Goal: Answer question/provide support: Share knowledge or assist other users

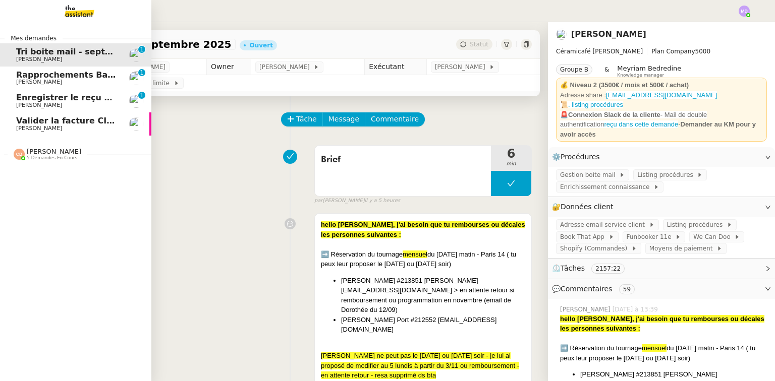
click at [75, 123] on span "Valider la facture CIEC" at bounding box center [67, 121] width 102 height 10
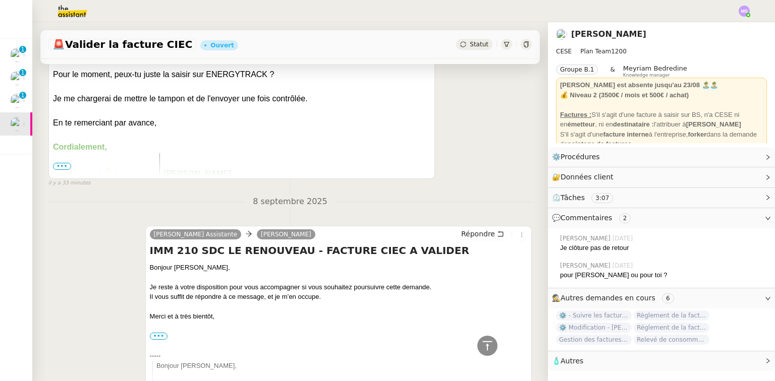
scroll to position [242, 0]
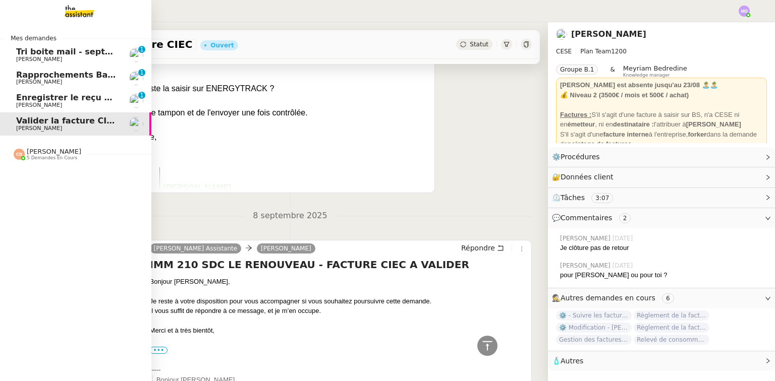
click at [62, 50] on span "Tri boite mail - septembre 2025" at bounding box center [87, 52] width 143 height 10
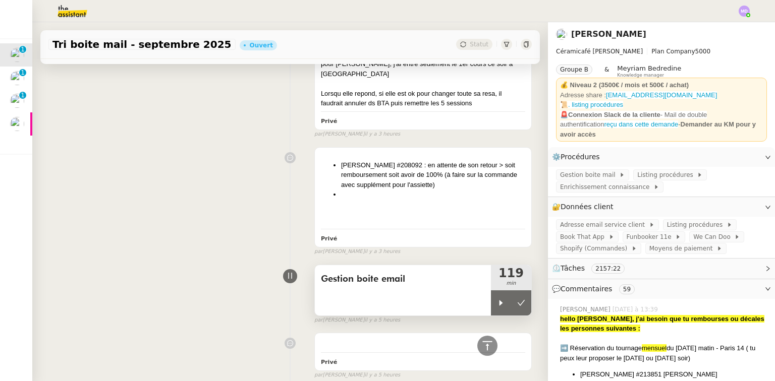
scroll to position [928, 0]
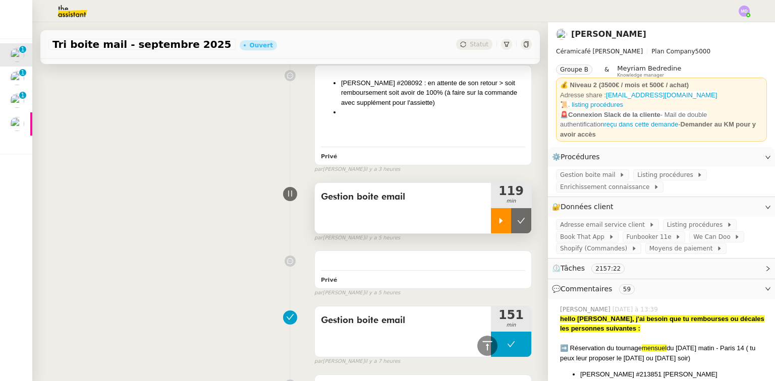
drag, startPoint x: 501, startPoint y: 155, endPoint x: 493, endPoint y: 157, distance: 8.7
click at [511, 208] on button at bounding box center [521, 220] width 20 height 25
click at [492, 208] on button at bounding box center [511, 220] width 40 height 25
click at [492, 208] on div at bounding box center [501, 220] width 20 height 25
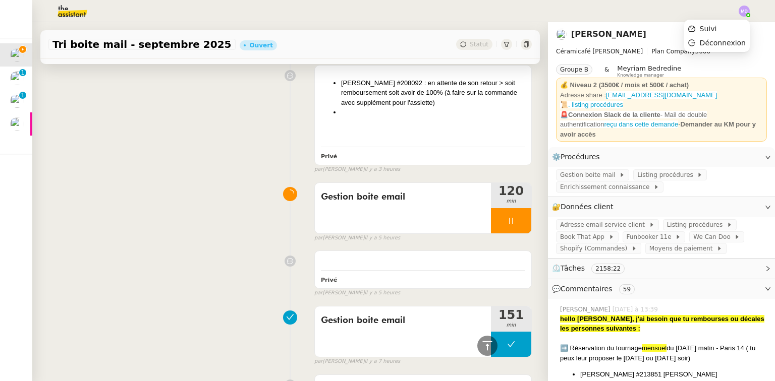
drag, startPoint x: 745, startPoint y: 6, endPoint x: 741, endPoint y: 11, distance: 5.8
click at [745, 6] on img at bounding box center [744, 11] width 11 height 11
click at [717, 29] on span "Suivi" at bounding box center [708, 29] width 17 height 8
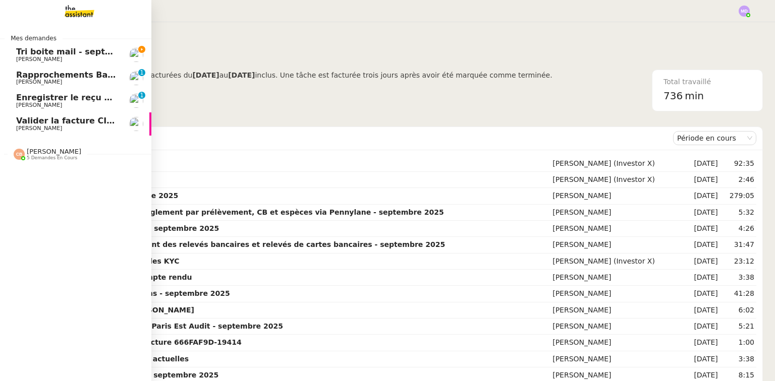
click at [21, 78] on span "Rapprochements Bancaire - [DATE]" at bounding box center [95, 75] width 159 height 10
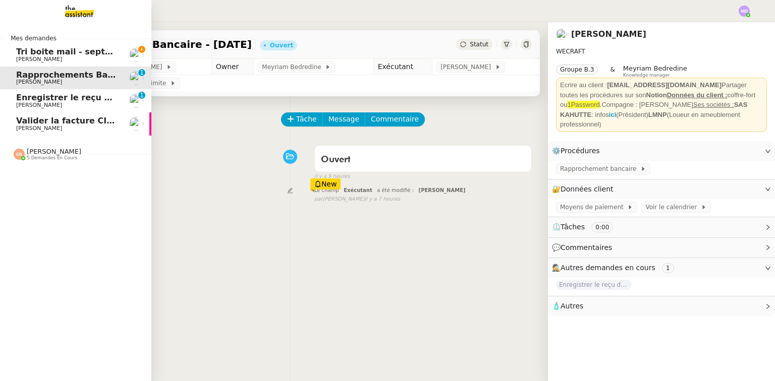
click at [32, 95] on span "Enregistrer le reçu de Coda Project" at bounding box center [96, 98] width 160 height 10
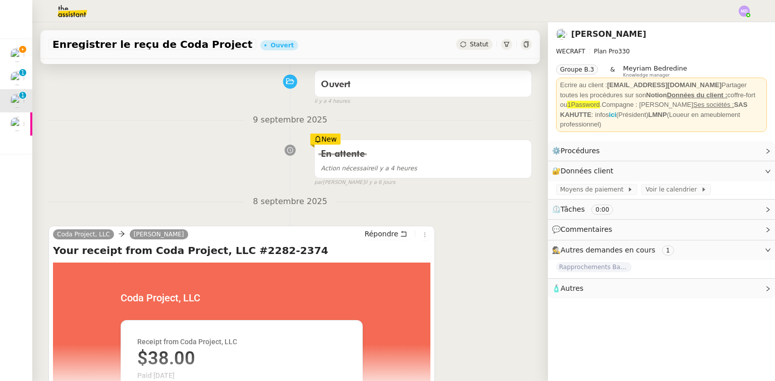
scroll to position [81, 0]
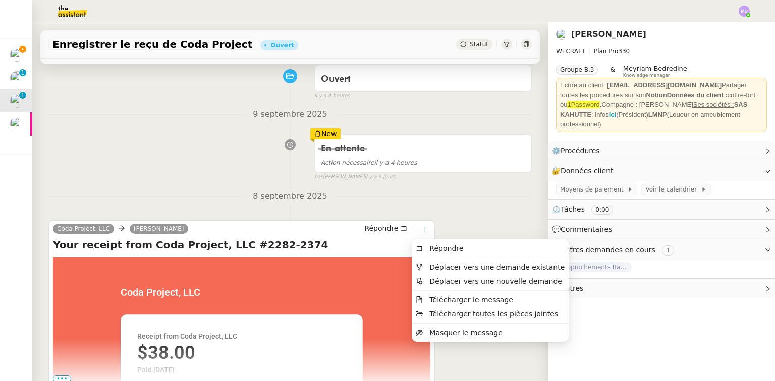
click at [422, 232] on icon at bounding box center [425, 230] width 6 height 6
click at [451, 267] on span "Déplacer vers une demande existante" at bounding box center [496, 267] width 135 height 8
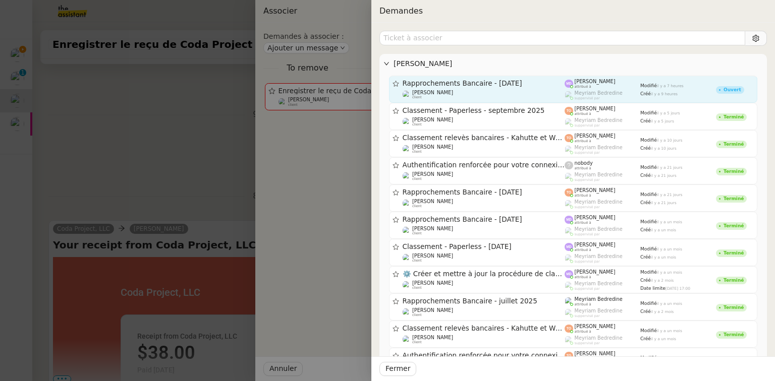
click at [447, 86] on span "Rapprochements Bancaire - [DATE]" at bounding box center [484, 83] width 162 height 7
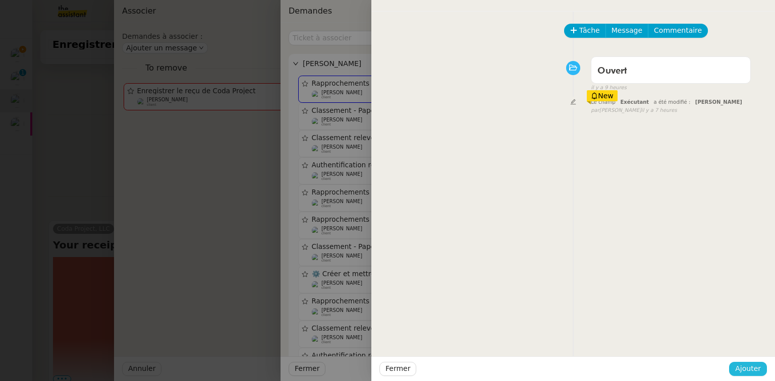
click at [758, 373] on span "Ajouter" at bounding box center [748, 369] width 26 height 12
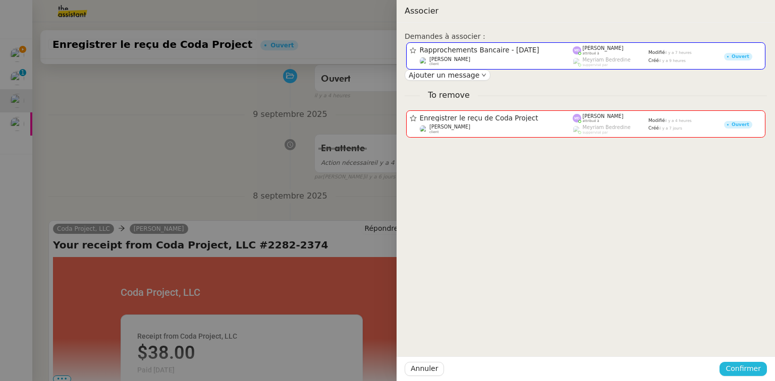
click at [749, 367] on span "Confirmer" at bounding box center [742, 369] width 35 height 12
click at [747, 340] on span "Ajouter" at bounding box center [744, 342] width 26 height 10
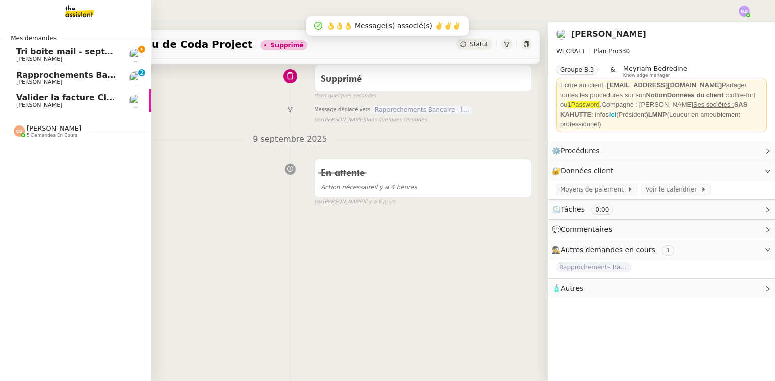
click at [57, 81] on span "[PERSON_NAME]" at bounding box center [67, 82] width 102 height 6
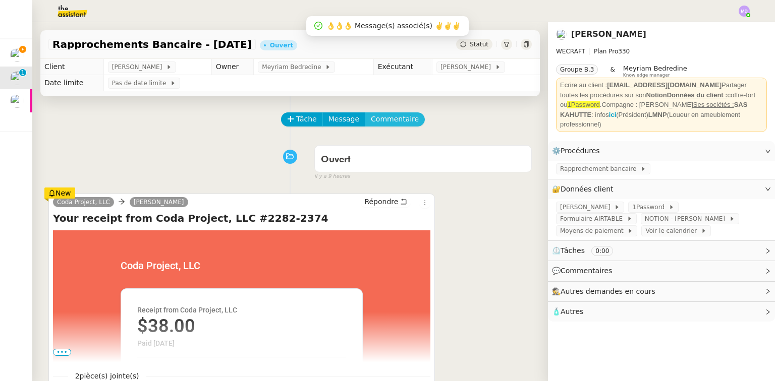
click at [390, 122] on span "Commentaire" at bounding box center [395, 120] width 48 height 12
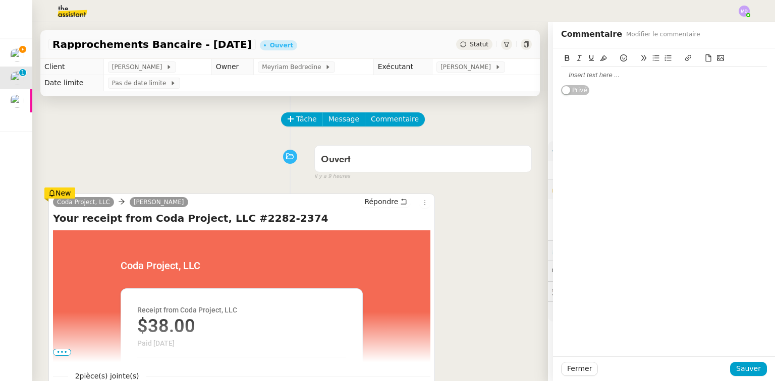
click at [609, 77] on div at bounding box center [664, 75] width 206 height 9
drag, startPoint x: 593, startPoint y: 74, endPoint x: 646, endPoint y: 77, distance: 52.5
click at [646, 77] on div "@Meyriam : vu avec [PERSON_NAME], c'set calme pour elle, elle prend ce ticket a…" at bounding box center [664, 80] width 206 height 19
drag, startPoint x: 599, startPoint y: 75, endPoint x: 606, endPoint y: 78, distance: 7.7
click at [601, 75] on div "@Meyriam : c'set calme pour elle, elle prend ce ticket avec plaisir." at bounding box center [664, 75] width 206 height 9
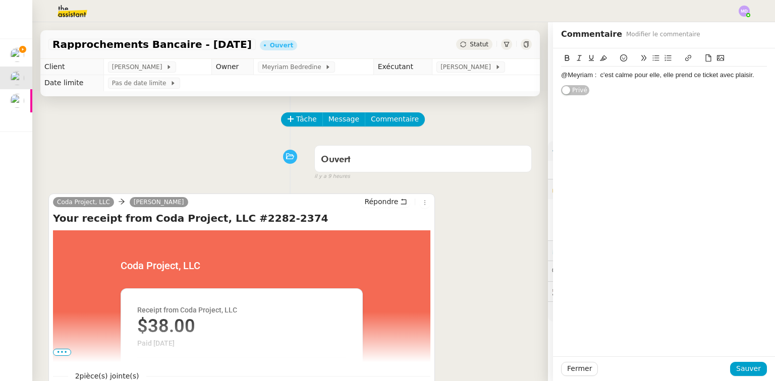
click at [651, 77] on div "@Meyriam : c'est calme pour elle, elle prend ce ticket avec plaisir." at bounding box center [664, 75] width 206 height 9
drag, startPoint x: 660, startPoint y: 88, endPoint x: 561, endPoint y: 92, distance: 99.0
click at [561, 92] on div "@Meyriam : c'est calme pour [PERSON_NAME], peux-tu lui donner ce ticket stp ? e…" at bounding box center [664, 80] width 206 height 27
drag, startPoint x: 742, startPoint y: 369, endPoint x: 733, endPoint y: 364, distance: 10.4
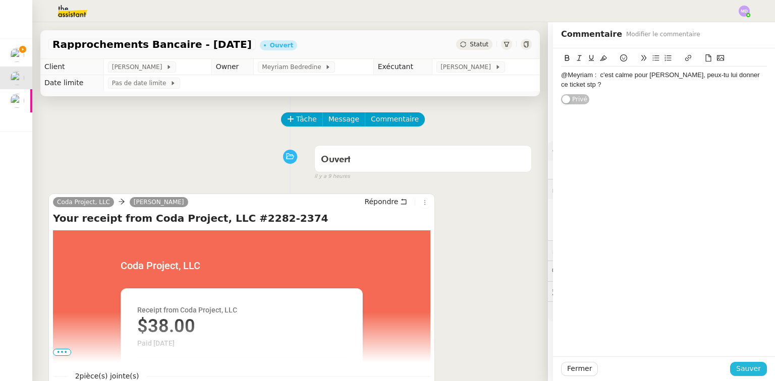
click at [742, 368] on span "Sauver" at bounding box center [748, 369] width 25 height 12
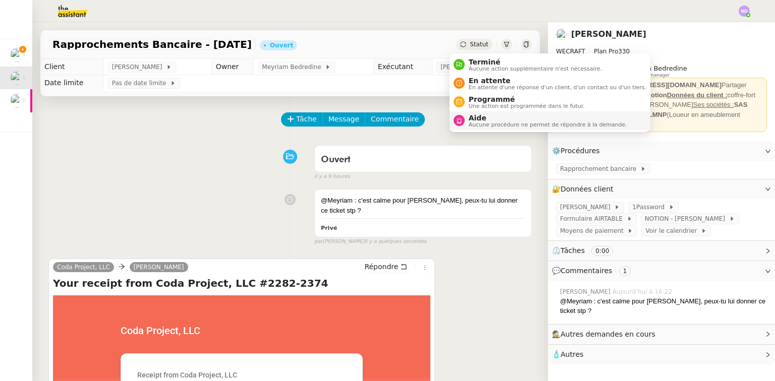
click at [473, 120] on span "Aide" at bounding box center [548, 118] width 158 height 8
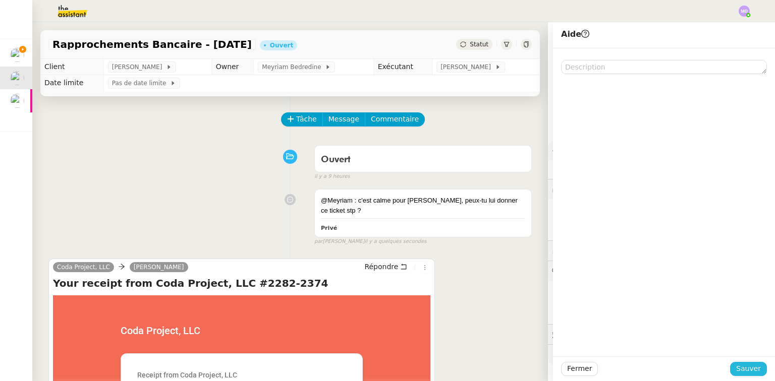
click at [744, 367] on span "Sauver" at bounding box center [748, 369] width 25 height 12
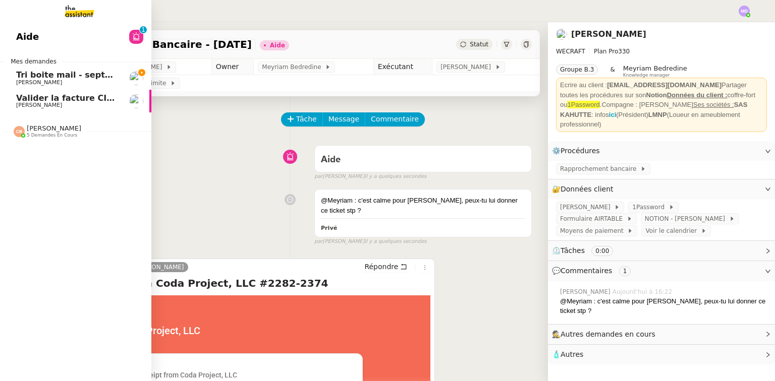
click at [82, 78] on span "Tri boite mail - septembre 2025" at bounding box center [87, 75] width 143 height 10
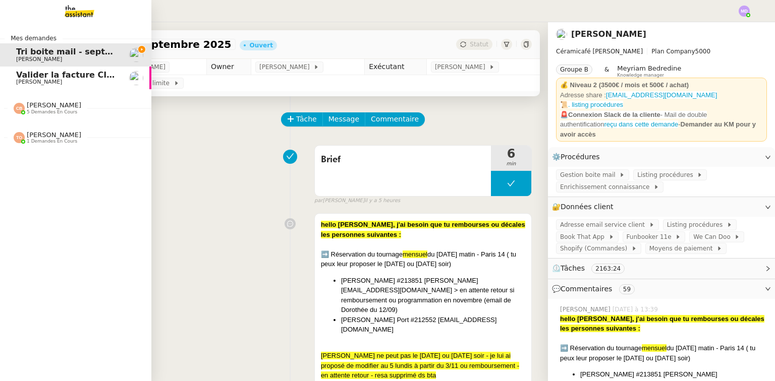
click at [46, 139] on span "1 demandes en cours" at bounding box center [52, 142] width 50 height 6
click at [45, 157] on span "Rapprochements Bancaire - [DATE]" at bounding box center [95, 157] width 159 height 10
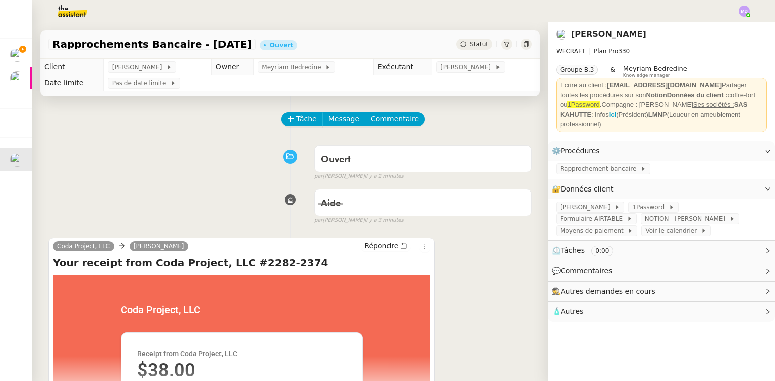
click at [625, 265] on span "💬 Commentaires" at bounding box center [653, 271] width 203 height 12
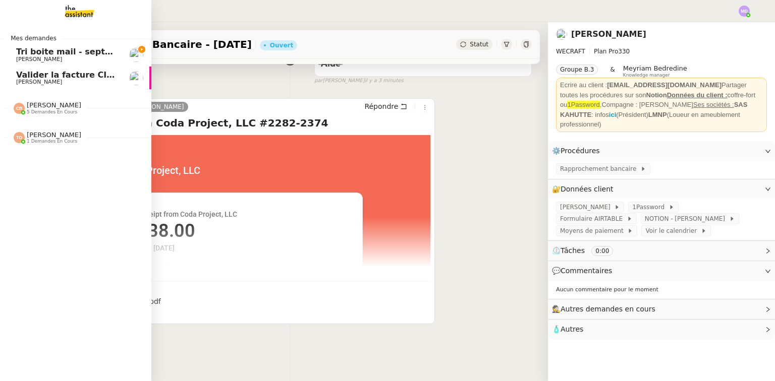
click at [24, 57] on span "[PERSON_NAME]" at bounding box center [39, 59] width 46 height 7
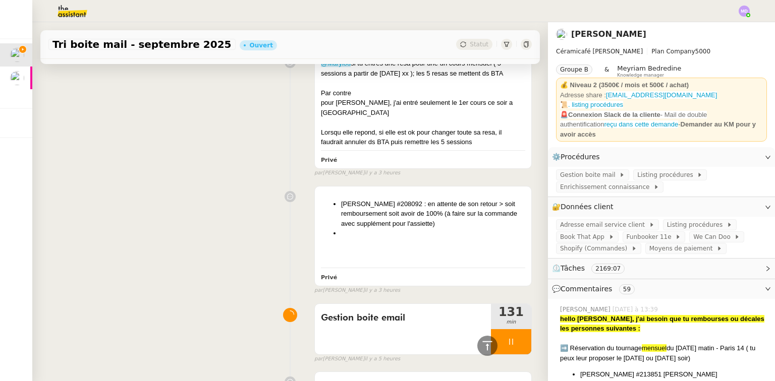
scroll to position [969, 0]
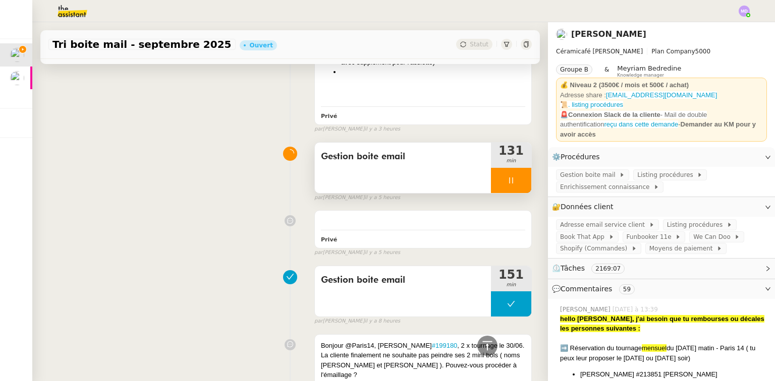
click at [511, 168] on div at bounding box center [511, 180] width 40 height 25
click at [511, 168] on button at bounding box center [521, 180] width 20 height 25
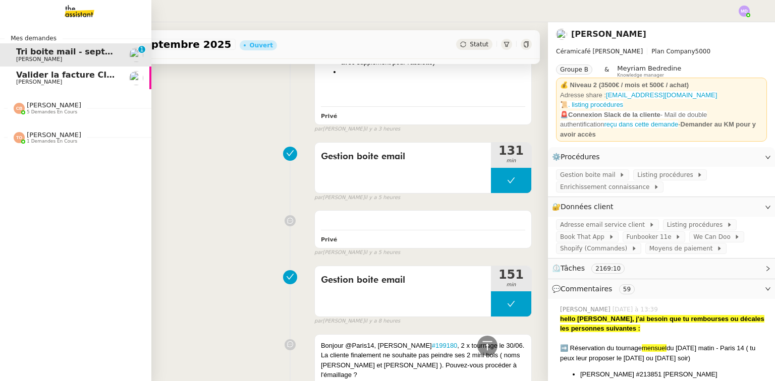
click at [28, 80] on span "[PERSON_NAME]" at bounding box center [39, 82] width 46 height 7
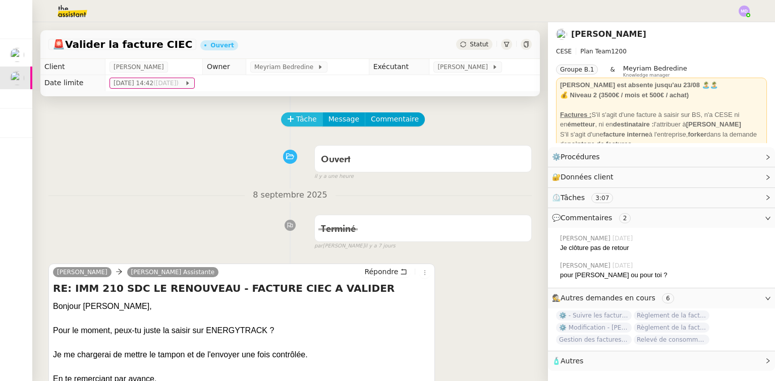
click at [302, 124] on span "Tâche" at bounding box center [306, 120] width 21 height 12
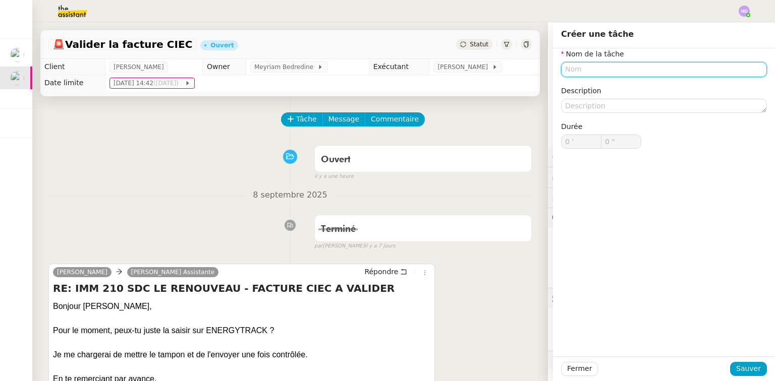
click at [584, 72] on input "text" at bounding box center [664, 69] width 206 height 15
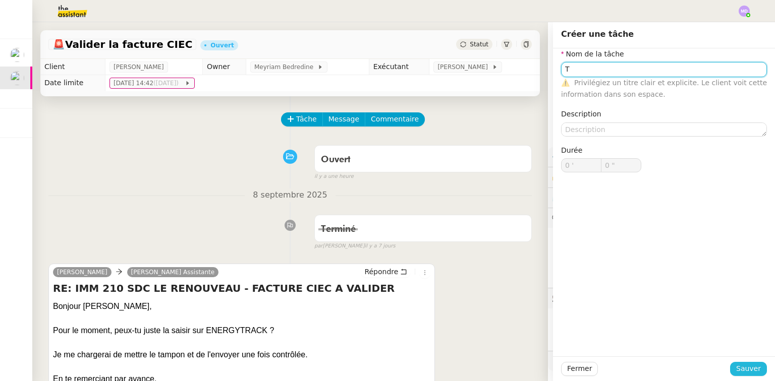
type input "T"
drag, startPoint x: 737, startPoint y: 364, endPoint x: 732, endPoint y: 359, distance: 7.5
click at [737, 361] on div "Fermer Sauver" at bounding box center [664, 369] width 222 height 25
click at [741, 361] on div "Fermer Sauver" at bounding box center [664, 369] width 222 height 25
click at [741, 371] on span "Sauver" at bounding box center [748, 369] width 25 height 12
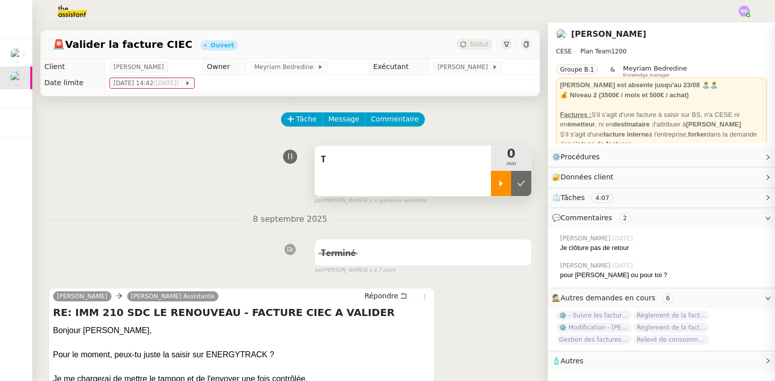
click at [495, 188] on div at bounding box center [501, 183] width 20 height 25
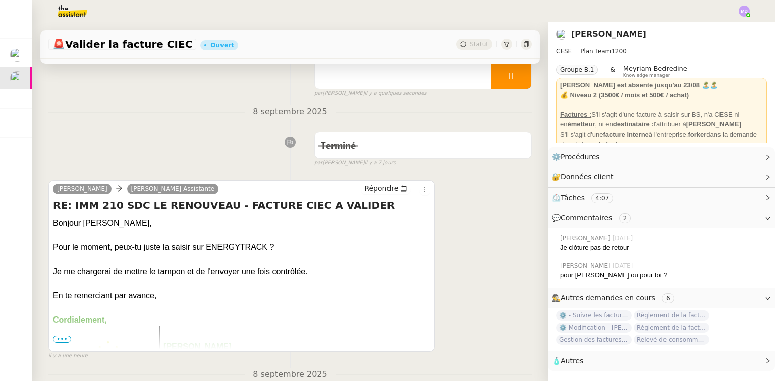
scroll to position [202, 0]
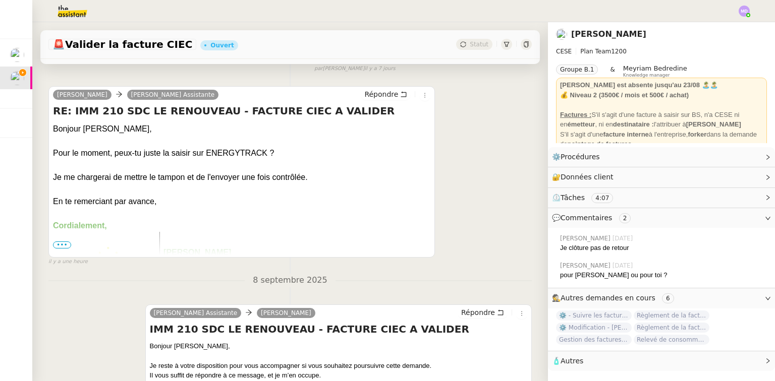
click at [65, 248] on span "•••" at bounding box center [62, 245] width 18 height 7
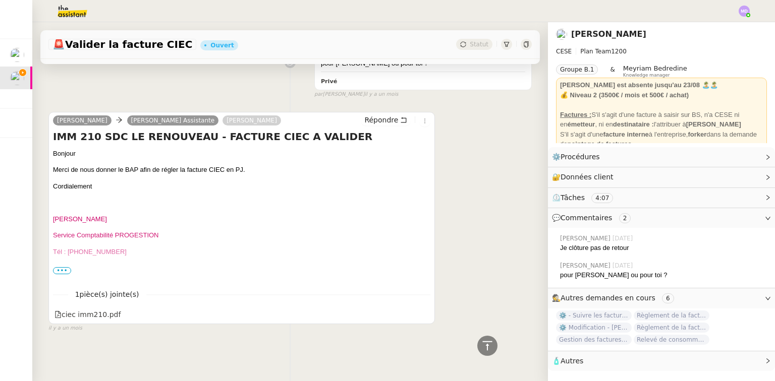
scroll to position [1828, 0]
click at [420, 317] on div at bounding box center [424, 315] width 9 height 13
click at [420, 312] on icon at bounding box center [423, 314] width 7 height 7
click at [738, 173] on link "Modifier" at bounding box center [740, 178] width 29 height 12
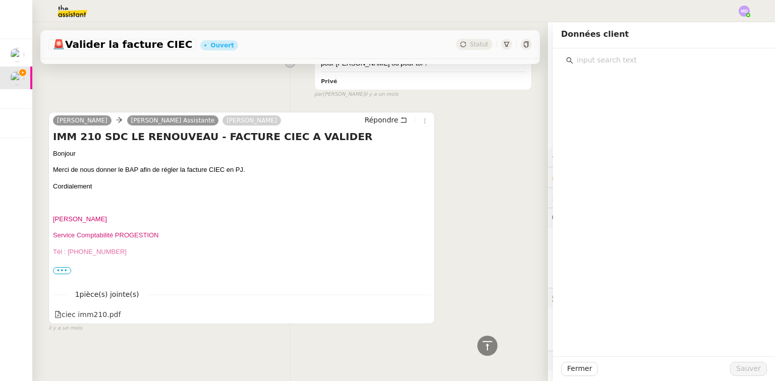
click at [644, 64] on input "text" at bounding box center [667, 60] width 189 height 14
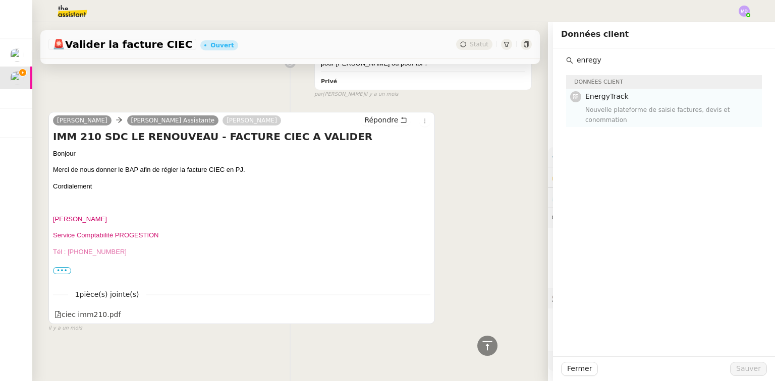
type input "enregy"
click at [611, 89] on nz-list-item "EnergyTrack Nouvelle plateforme de saisie factures, devis et conommation" at bounding box center [664, 108] width 196 height 38
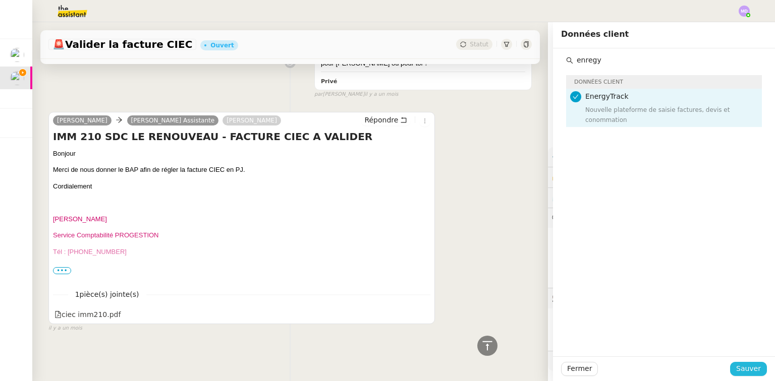
click at [745, 365] on span "Sauver" at bounding box center [748, 369] width 25 height 12
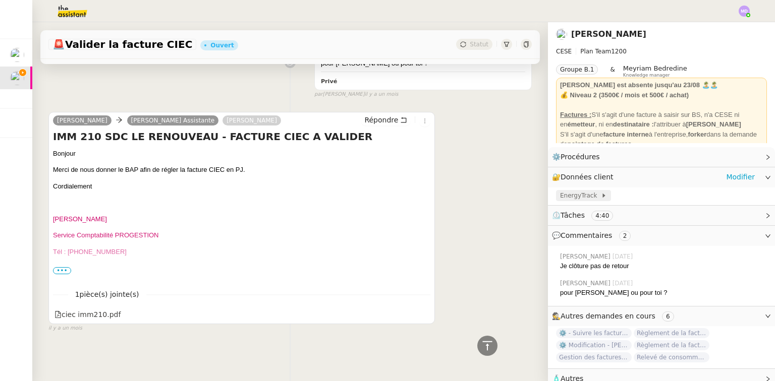
click at [575, 196] on span "EnergyTrack" at bounding box center [580, 196] width 41 height 10
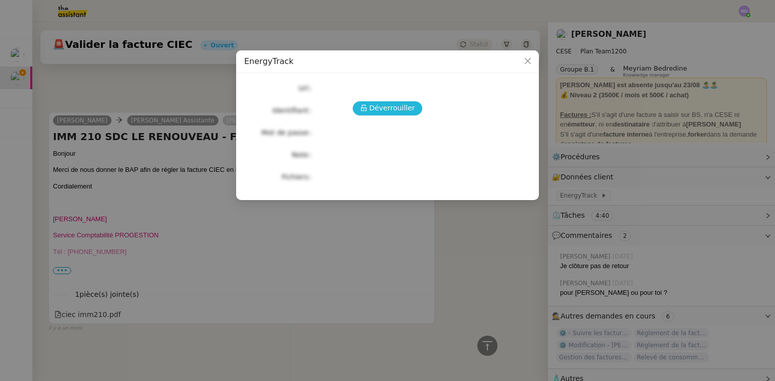
click at [396, 109] on span "Déverrouiller" at bounding box center [392, 108] width 46 height 12
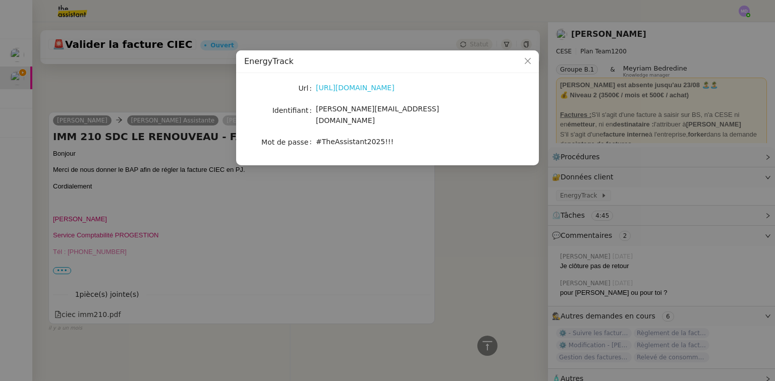
click at [353, 88] on link "[URL][DOMAIN_NAME]" at bounding box center [355, 88] width 79 height 8
click at [325, 107] on span "[PERSON_NAME][EMAIL_ADDRESS][DOMAIN_NAME]" at bounding box center [377, 115] width 123 height 20
copy span "[PERSON_NAME][EMAIL_ADDRESS][DOMAIN_NAME]"
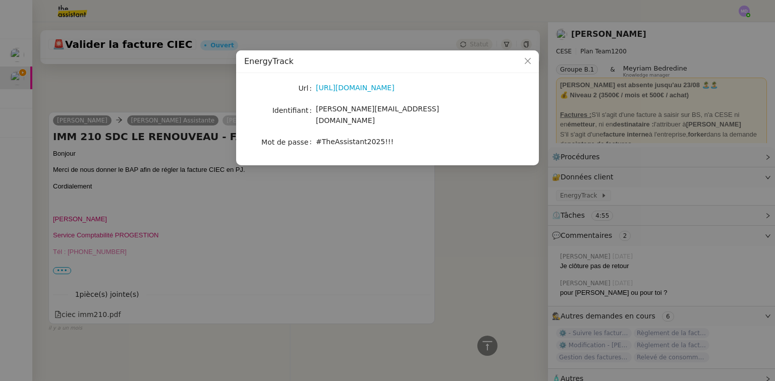
click at [328, 138] on span "#TheAssistant2025!!!" at bounding box center [355, 142] width 78 height 8
copy span "#TheAssistant2025!!!"
click at [127, 301] on nz-modal-container "EnergyTrack Url [URL][DOMAIN_NAME] Identifiant [PERSON_NAME][EMAIL_ADDRESS][DOM…" at bounding box center [387, 190] width 775 height 381
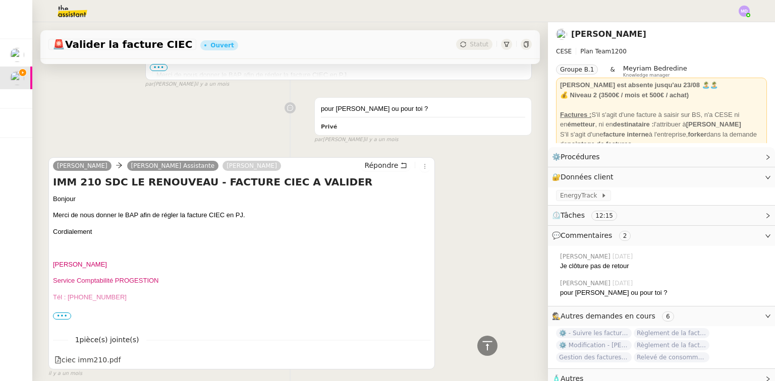
scroll to position [1667, 0]
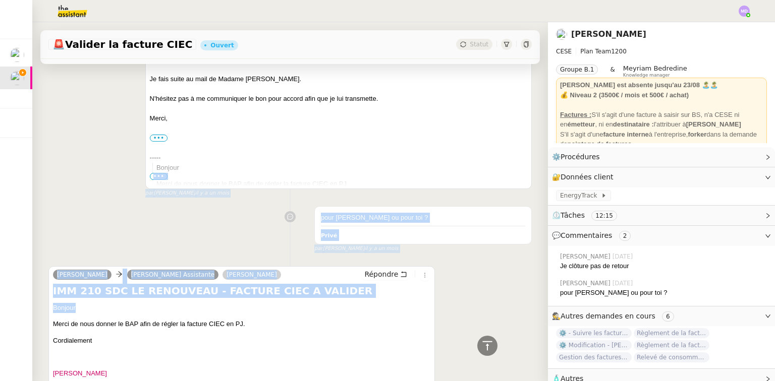
drag, startPoint x: 537, startPoint y: 307, endPoint x: 538, endPoint y: 187, distance: 120.6
click at [538, 187] on div "🚨 Valider la facture CIEC Ouvert Statut Client [PERSON_NAME] Conceicao Owner Me…" at bounding box center [290, 201] width 516 height 359
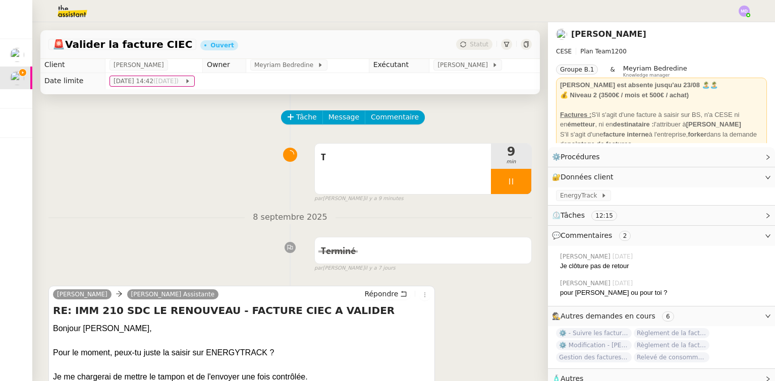
scroll to position [0, 0]
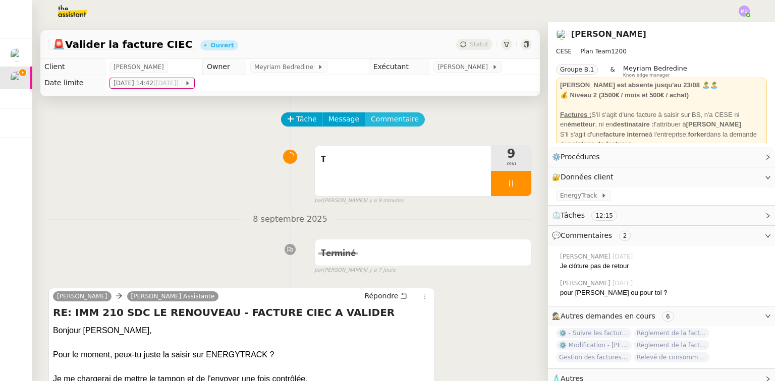
click at [396, 116] on span "Commentaire" at bounding box center [395, 120] width 48 height 12
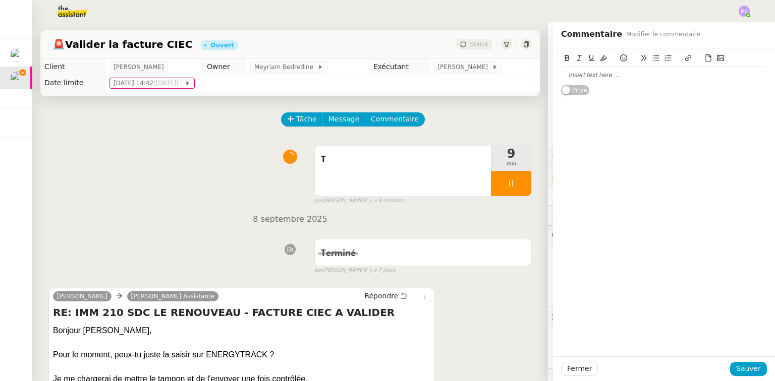
click at [577, 81] on div at bounding box center [664, 75] width 206 height 17
drag, startPoint x: 620, startPoint y: 77, endPoint x: 691, endPoint y: 86, distance: 72.2
click at [694, 77] on div "Manque sous postes "garantie" pour P3" at bounding box center [664, 75] width 206 height 9
copy div ""garantie" pour P3"
click at [742, 366] on span "Sauver" at bounding box center [748, 369] width 25 height 12
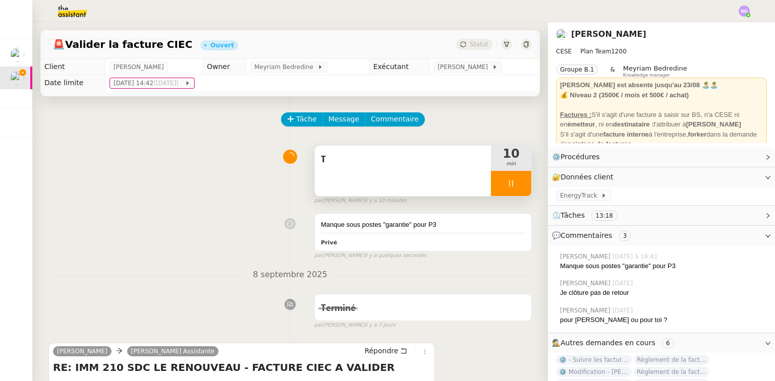
click at [416, 164] on span "T" at bounding box center [403, 159] width 164 height 15
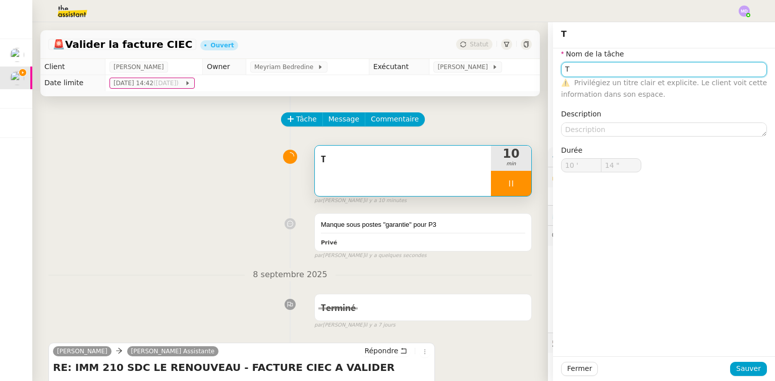
drag, startPoint x: 573, startPoint y: 74, endPoint x: 531, endPoint y: 65, distance: 42.8
click at [533, 66] on app-ticket "🚨 Valider la facture CIEC Ouvert Statut Client [PERSON_NAME] Conceicao Owner Me…" at bounding box center [403, 201] width 743 height 359
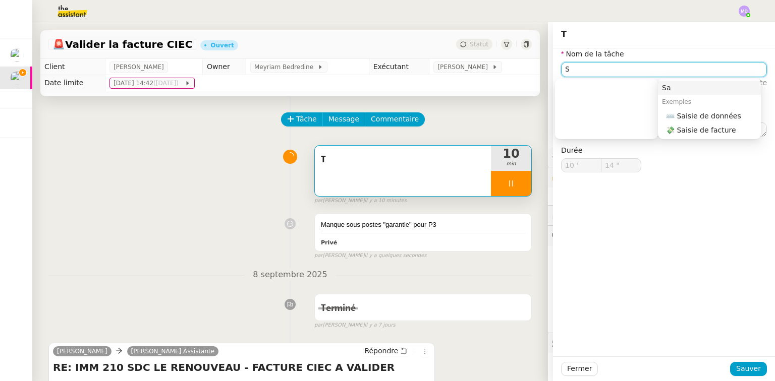
type input "Sa"
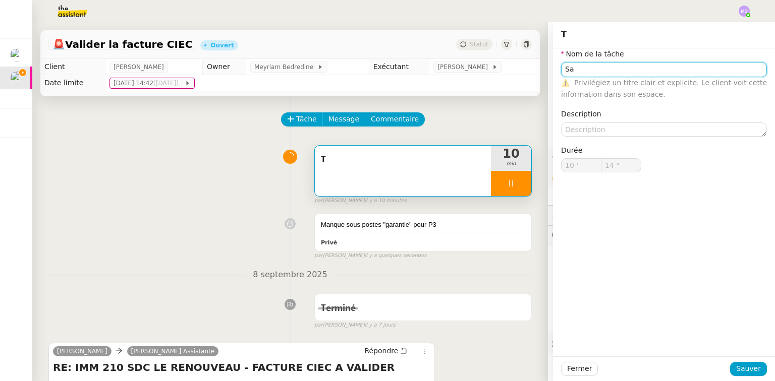
type input "15 ""
type input "Saisie de fac"
type input "16 ""
type input "Saisie de facture"
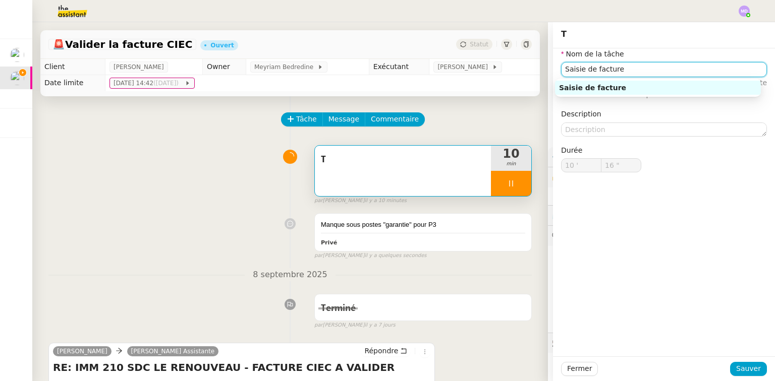
type input "17 ""
type input "Saisie de facture"
drag, startPoint x: 751, startPoint y: 365, endPoint x: 744, endPoint y: 361, distance: 7.7
click at [749, 365] on span "Sauver" at bounding box center [748, 369] width 25 height 12
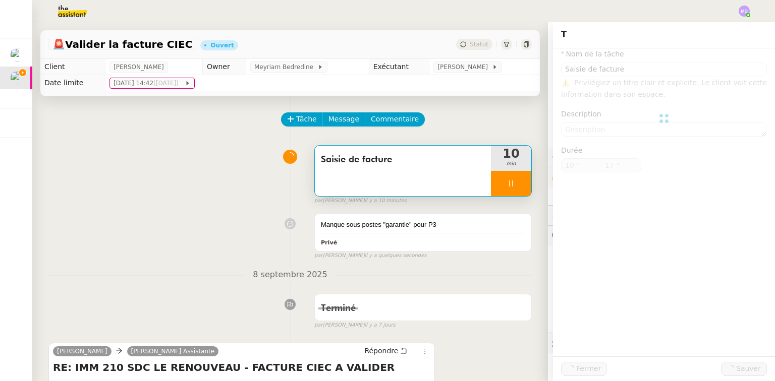
type input "18 ""
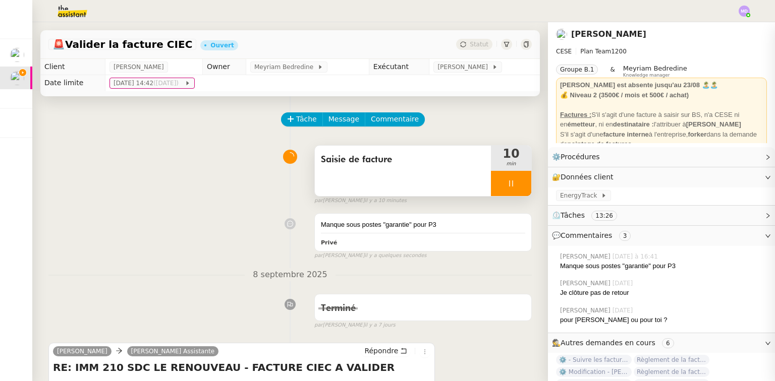
click at [514, 188] on div at bounding box center [511, 183] width 40 height 25
drag, startPoint x: 514, startPoint y: 188, endPoint x: 491, endPoint y: 119, distance: 72.9
click at [517, 184] on icon at bounding box center [521, 184] width 8 height 8
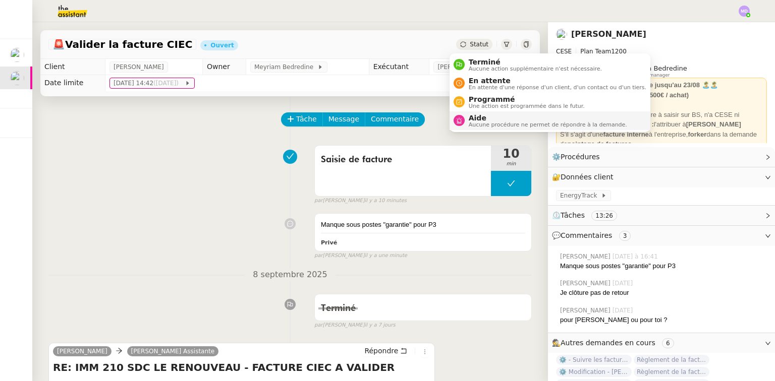
click at [482, 115] on span "Aide" at bounding box center [548, 118] width 158 height 8
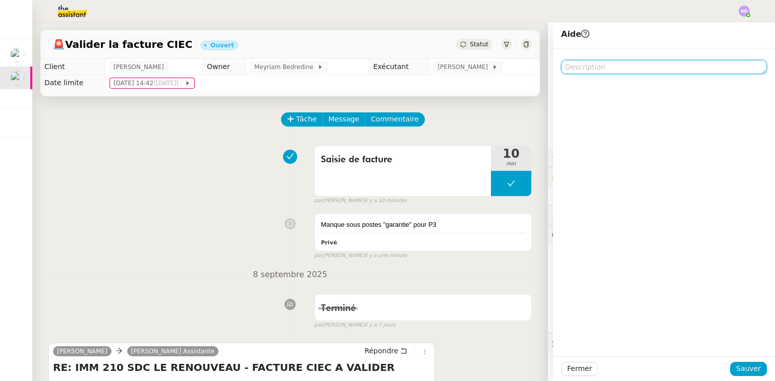
click at [599, 70] on textarea at bounding box center [664, 67] width 206 height 14
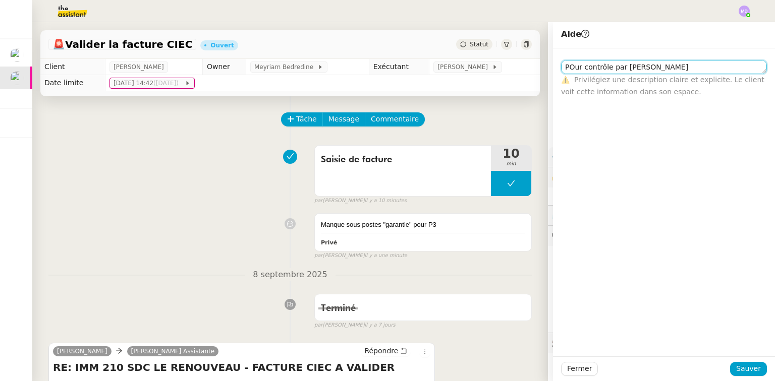
click at [567, 67] on textarea "POur contrôle par [PERSON_NAME]" at bounding box center [664, 67] width 206 height 14
type textarea "Pour contrôle par [PERSON_NAME]"
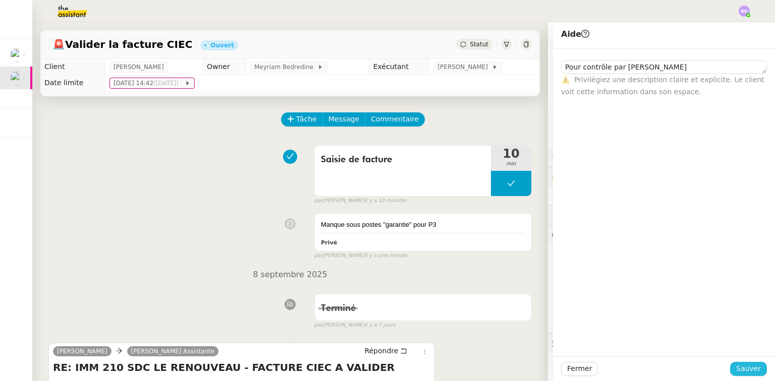
click at [744, 373] on span "Sauver" at bounding box center [748, 369] width 25 height 12
